Goal: Find specific page/section: Find specific page/section

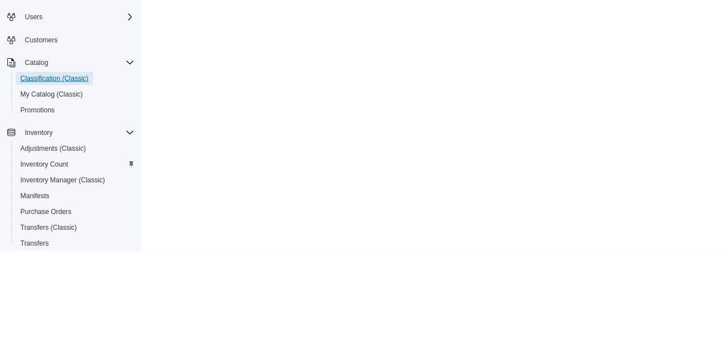
click at [24, 181] on span "Classification (Classic)" at bounding box center [54, 185] width 68 height 9
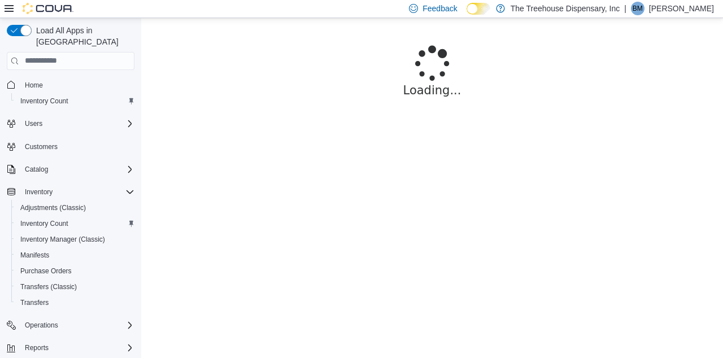
click at [675, 11] on p "Brian Moore" at bounding box center [681, 9] width 65 height 14
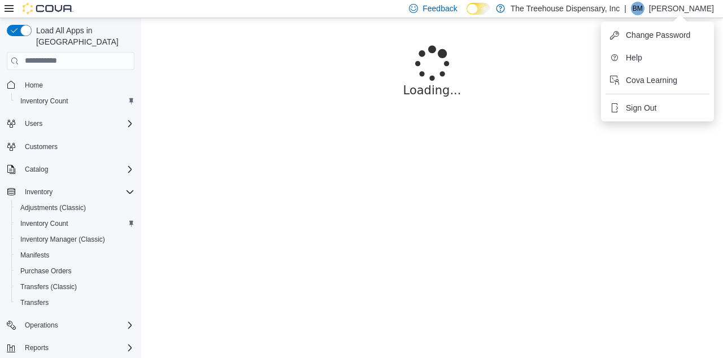
click at [673, 12] on p "Brian Moore" at bounding box center [681, 9] width 65 height 14
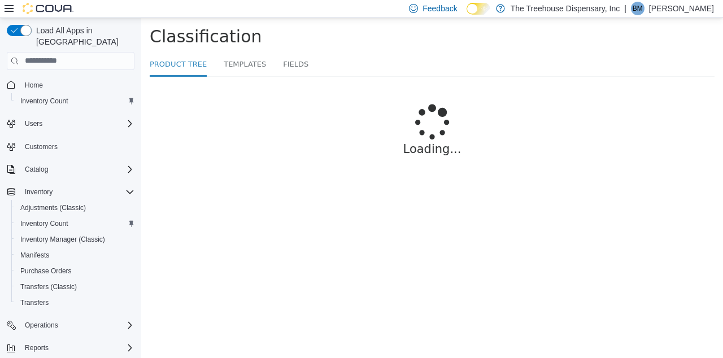
click at [698, 10] on p "[PERSON_NAME]" at bounding box center [681, 9] width 65 height 14
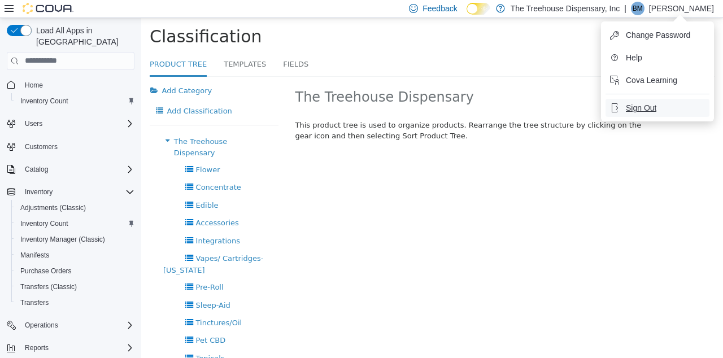
click at [679, 114] on button "Sign Out" at bounding box center [658, 108] width 104 height 18
